Goal: Task Accomplishment & Management: Manage account settings

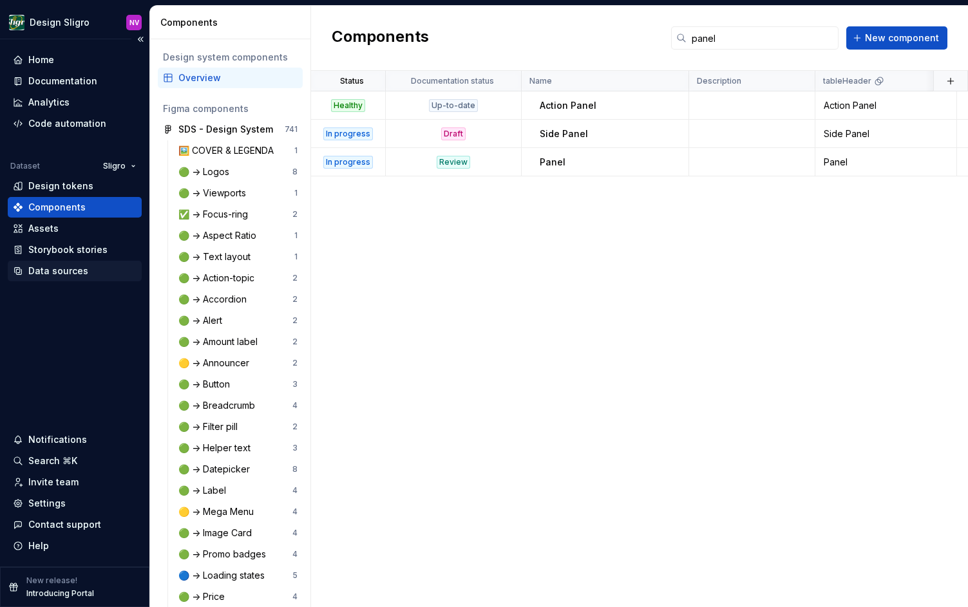
click at [68, 265] on div "Data sources" at bounding box center [58, 271] width 60 height 13
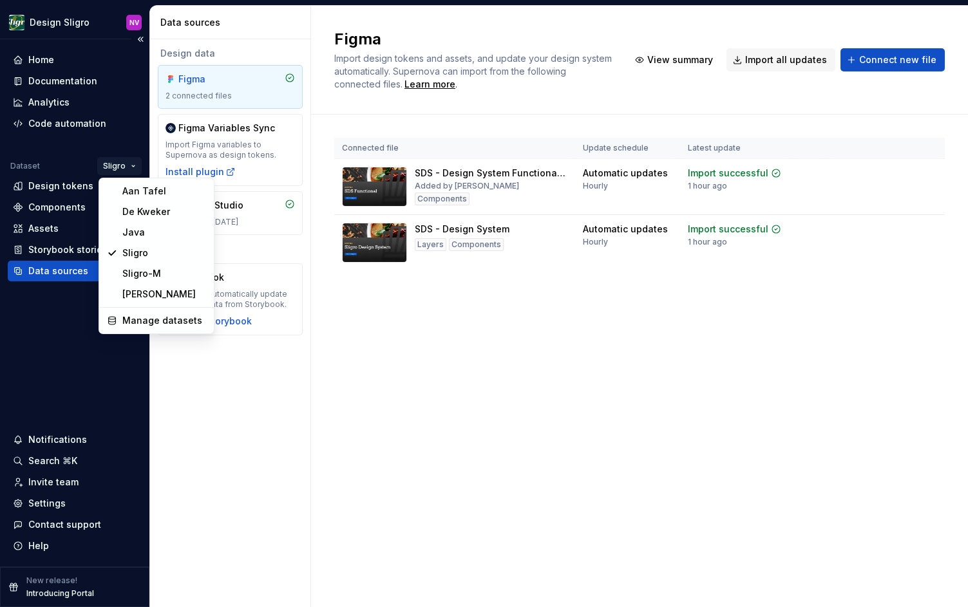
click at [127, 169] on html "Design Sligro NV Home Documentation Analytics Code automation Dataset Sligro De…" at bounding box center [484, 303] width 968 height 607
click at [135, 294] on div "[PERSON_NAME]" at bounding box center [164, 294] width 84 height 13
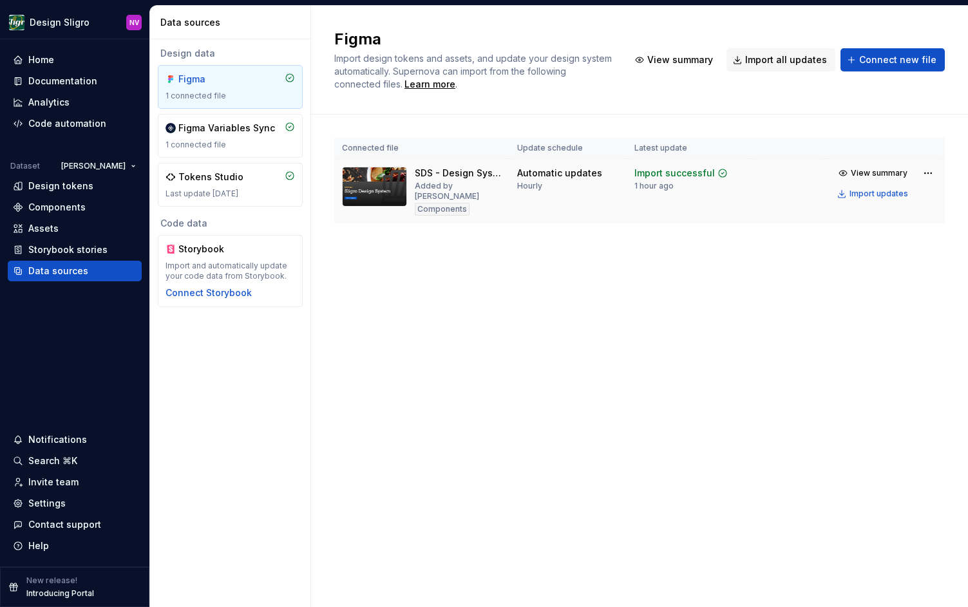
click at [745, 188] on td "Import successful 1 hour ago" at bounding box center [688, 191] width 124 height 65
click at [923, 178] on html "Design Sligro NV Home Documentation Analytics Code automation Dataset [PERSON_N…" at bounding box center [484, 303] width 968 height 607
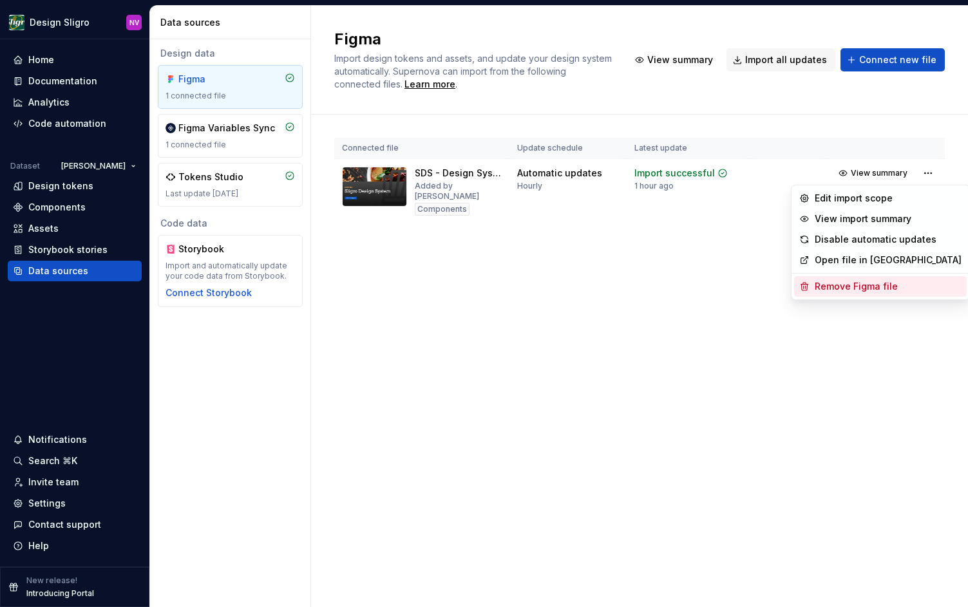
click at [863, 292] on div "Remove Figma file" at bounding box center [887, 286] width 147 height 13
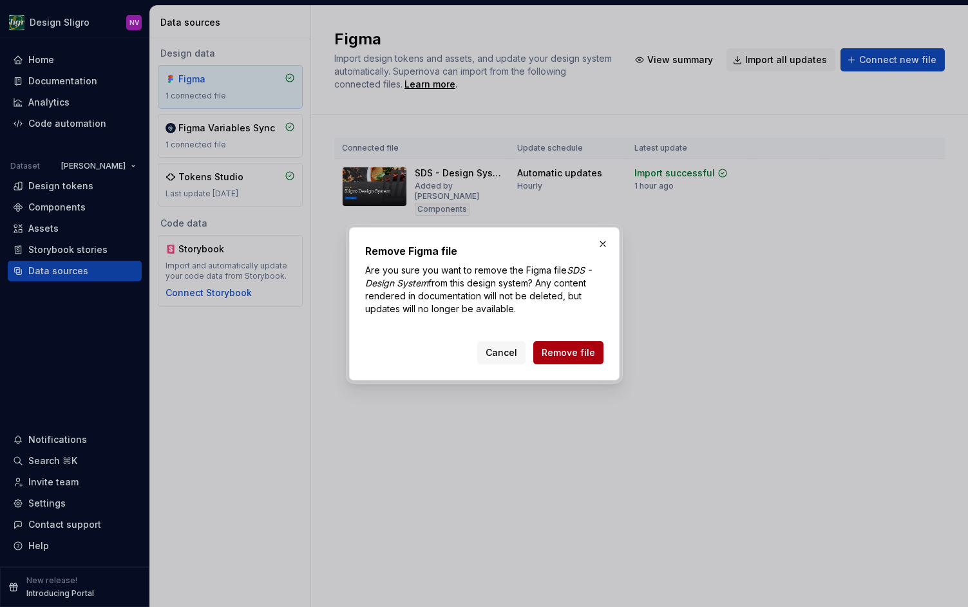
click at [588, 355] on span "Remove file" at bounding box center [567, 352] width 53 height 13
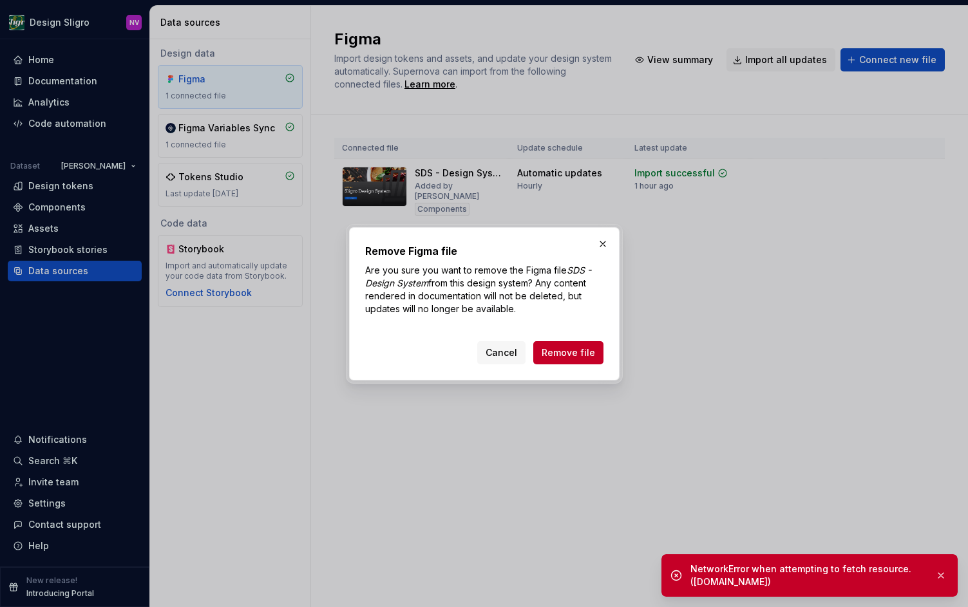
drag, startPoint x: 774, startPoint y: 585, endPoint x: 681, endPoint y: 586, distance: 92.7
click at [681, 586] on div "NetworkError when attempting to fetch resource. ([DOMAIN_NAME])" at bounding box center [809, 575] width 296 height 42
copy div "NetworkError when attempting to fetch resource. ([DOMAIN_NAME])"
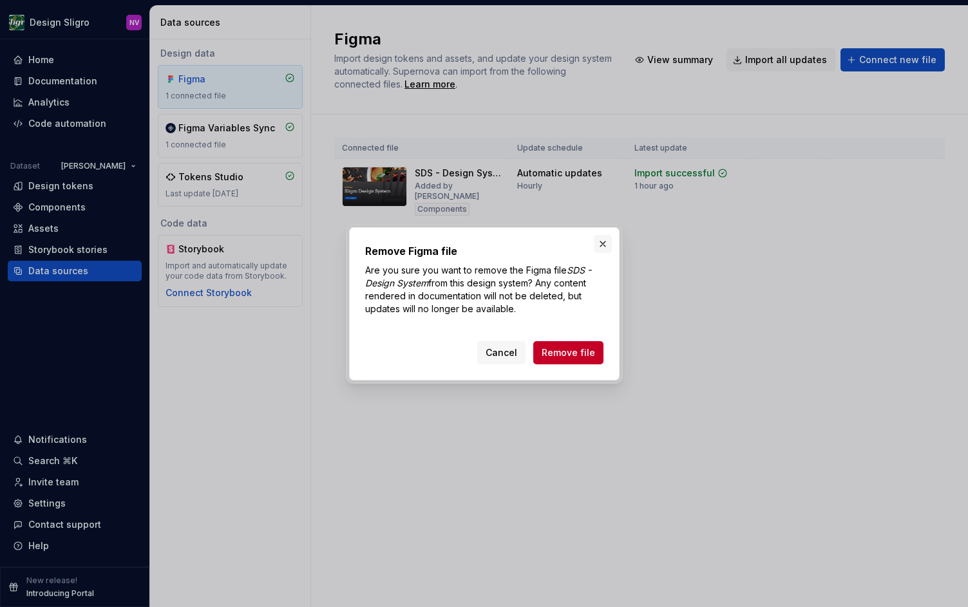
click at [601, 244] on button "button" at bounding box center [603, 244] width 18 height 18
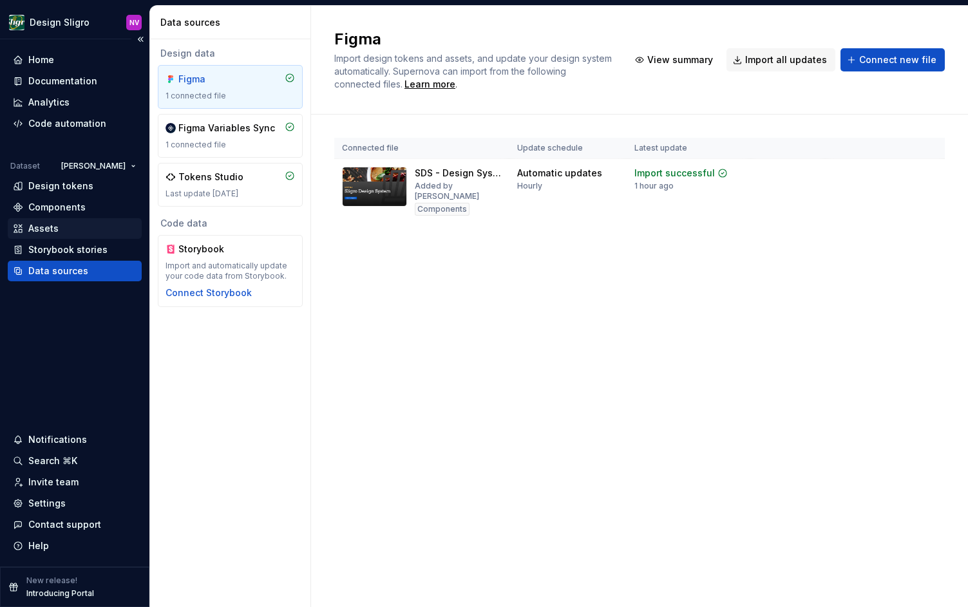
click at [77, 230] on div "Assets" at bounding box center [75, 228] width 124 height 13
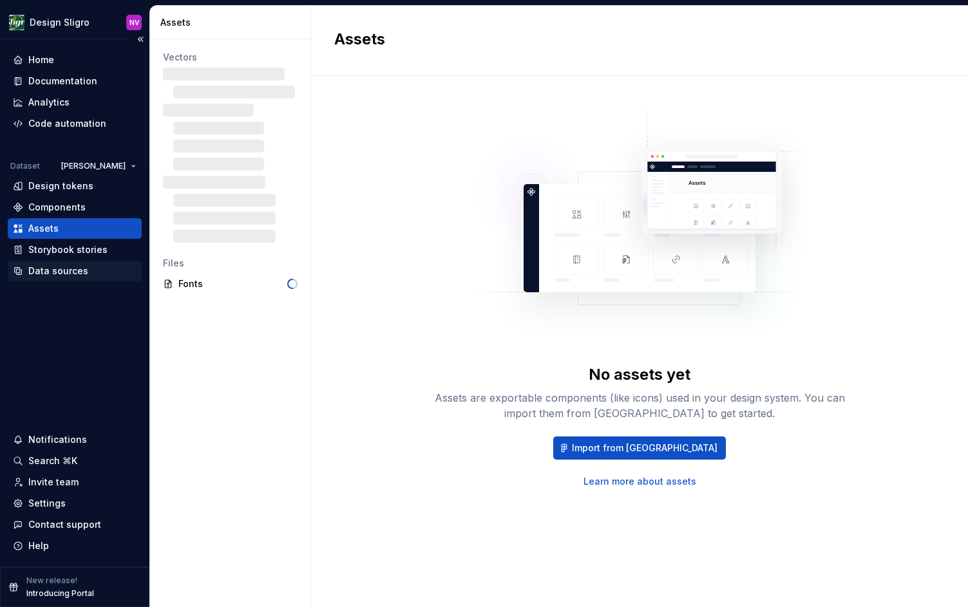
click at [68, 276] on div "Data sources" at bounding box center [58, 271] width 60 height 13
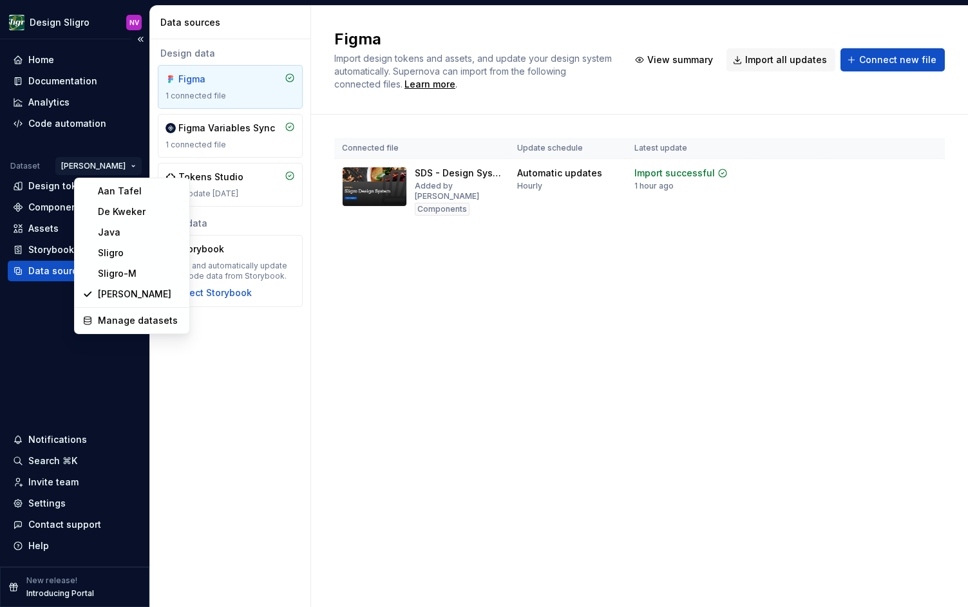
click at [118, 167] on html "Design Sligro NV Home Documentation Analytics Code automation Dataset [PERSON_N…" at bounding box center [484, 303] width 968 height 607
click at [118, 254] on div "Sligro" at bounding box center [140, 253] width 84 height 13
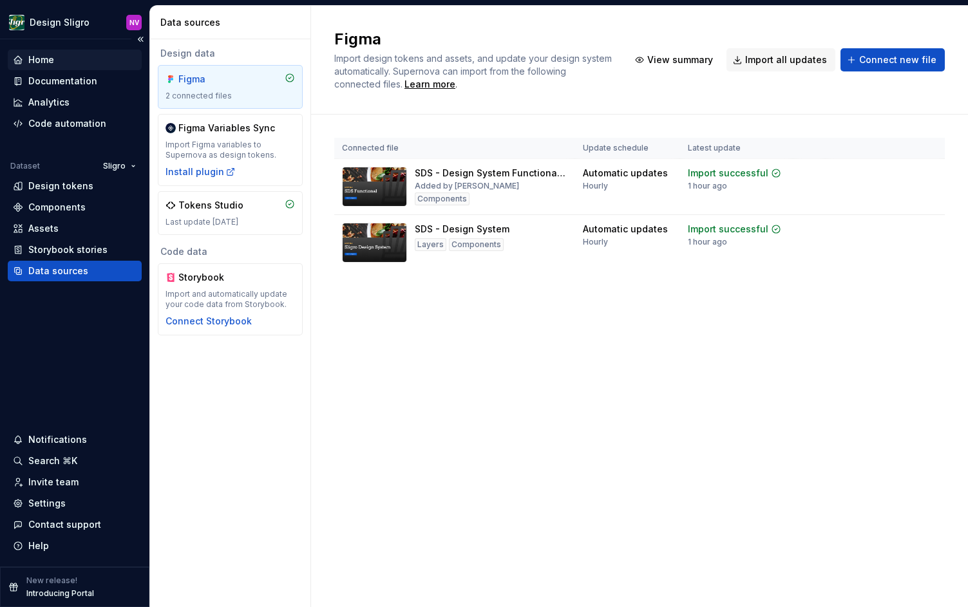
click at [52, 57] on div "Home" at bounding box center [41, 59] width 26 height 13
